Goal: Find specific page/section: Find specific page/section

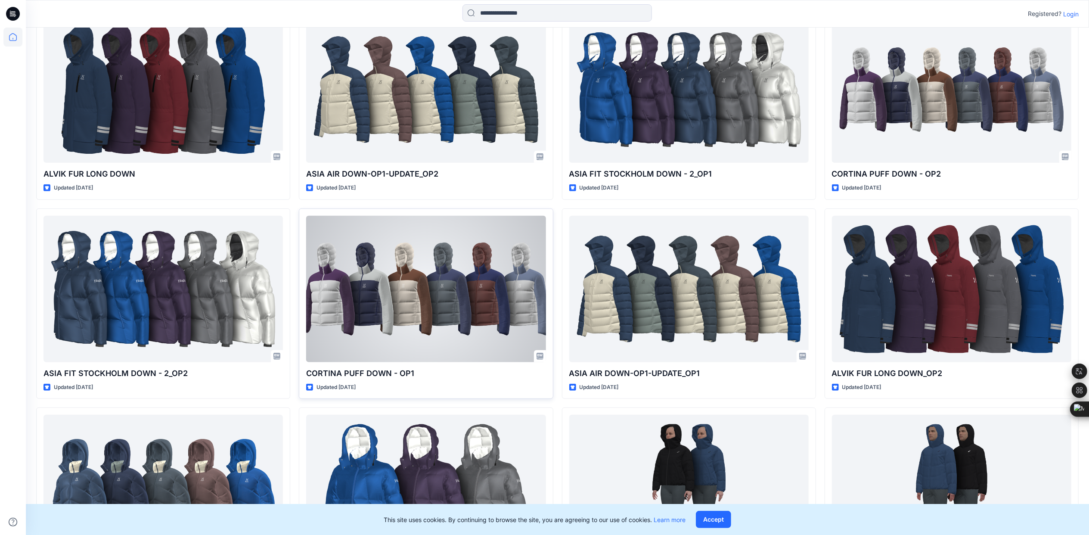
scroll to position [557, 0]
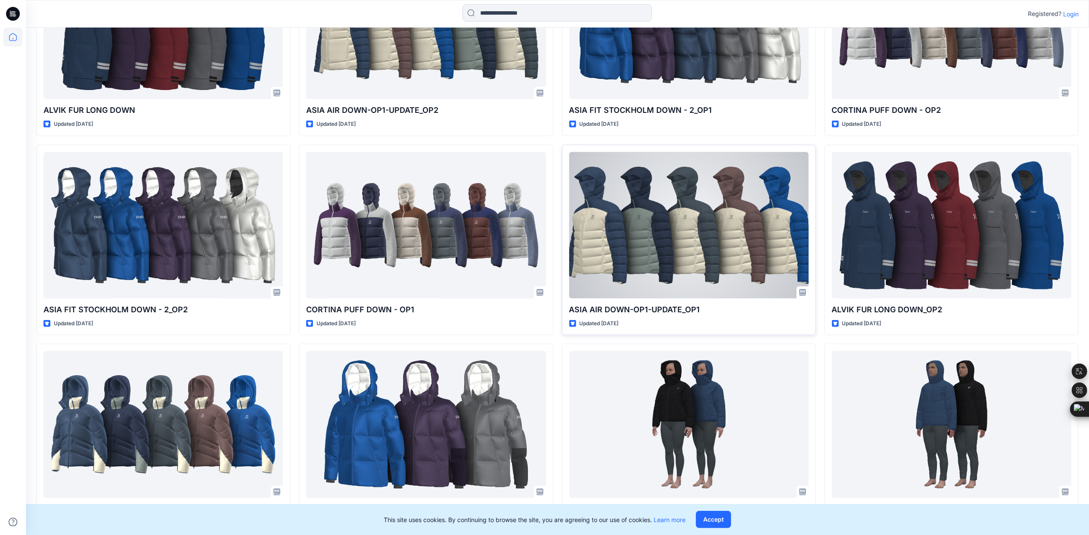
click at [293, 167] on div at bounding box center [689, 225] width 240 height 146
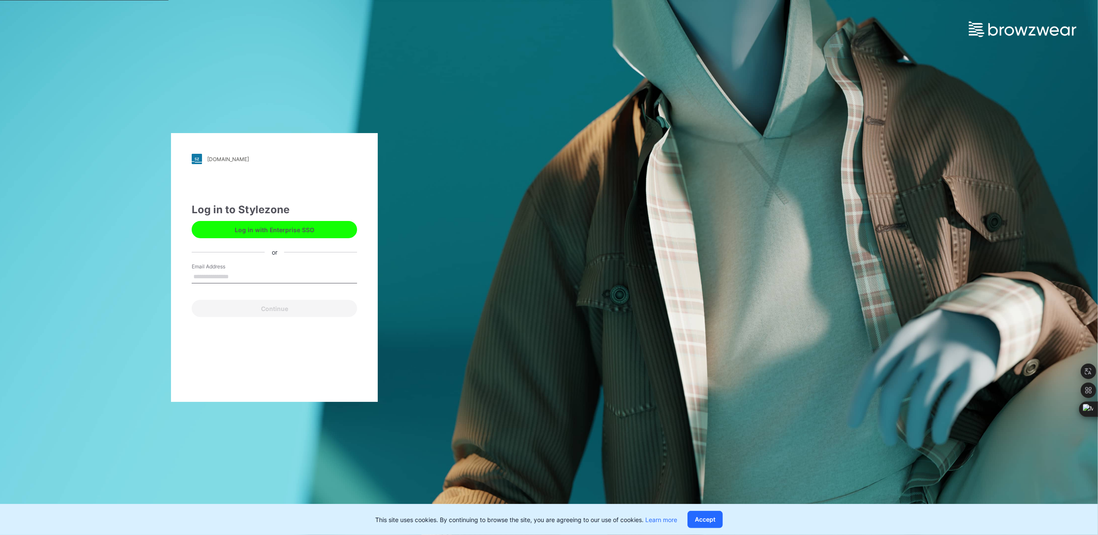
click at [226, 167] on input "Email Address" at bounding box center [274, 277] width 165 height 13
type input "**********"
click at [264, 167] on button "Continue" at bounding box center [274, 308] width 165 height 17
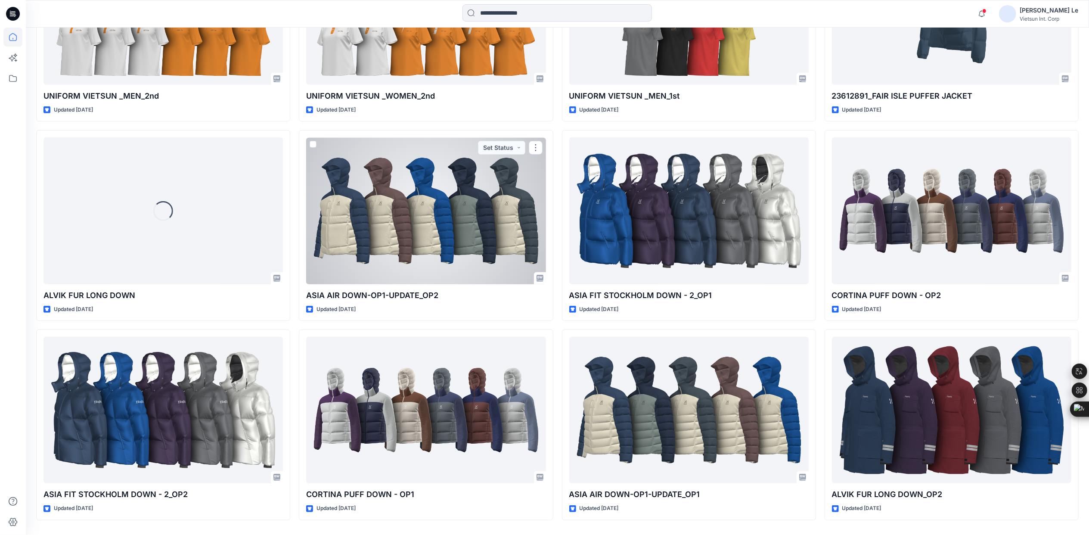
scroll to position [429, 0]
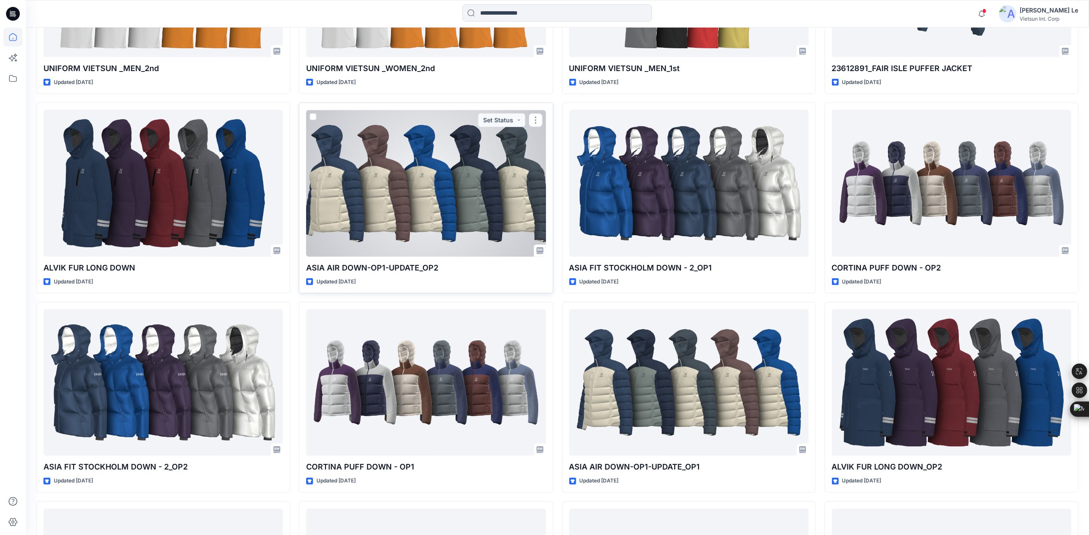
click at [427, 219] on div at bounding box center [426, 183] width 240 height 146
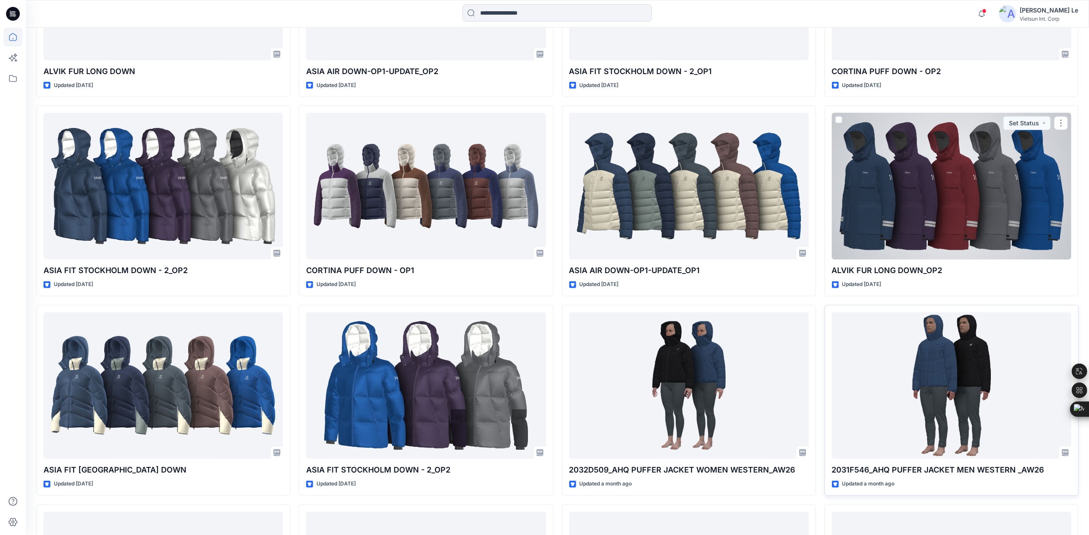
scroll to position [569, 0]
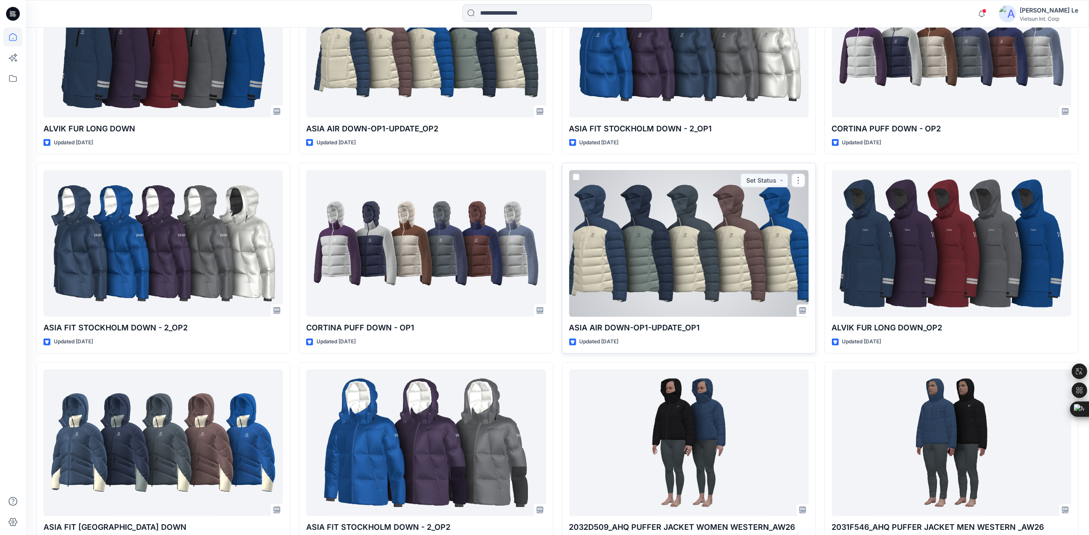
click at [635, 252] on div at bounding box center [689, 243] width 240 height 146
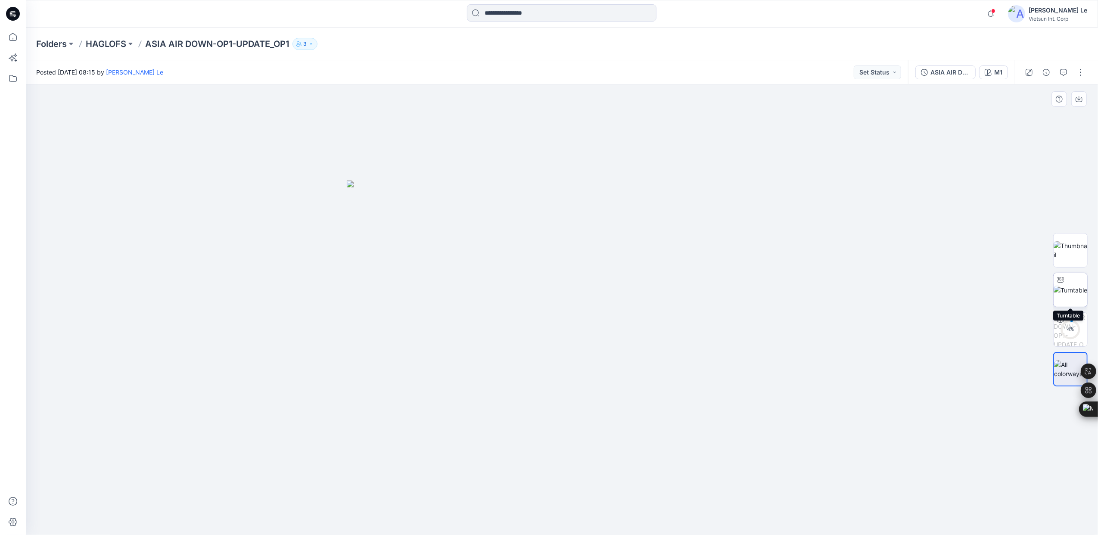
click at [1066, 295] on img at bounding box center [1071, 290] width 34 height 9
